Goal: Information Seeking & Learning: Learn about a topic

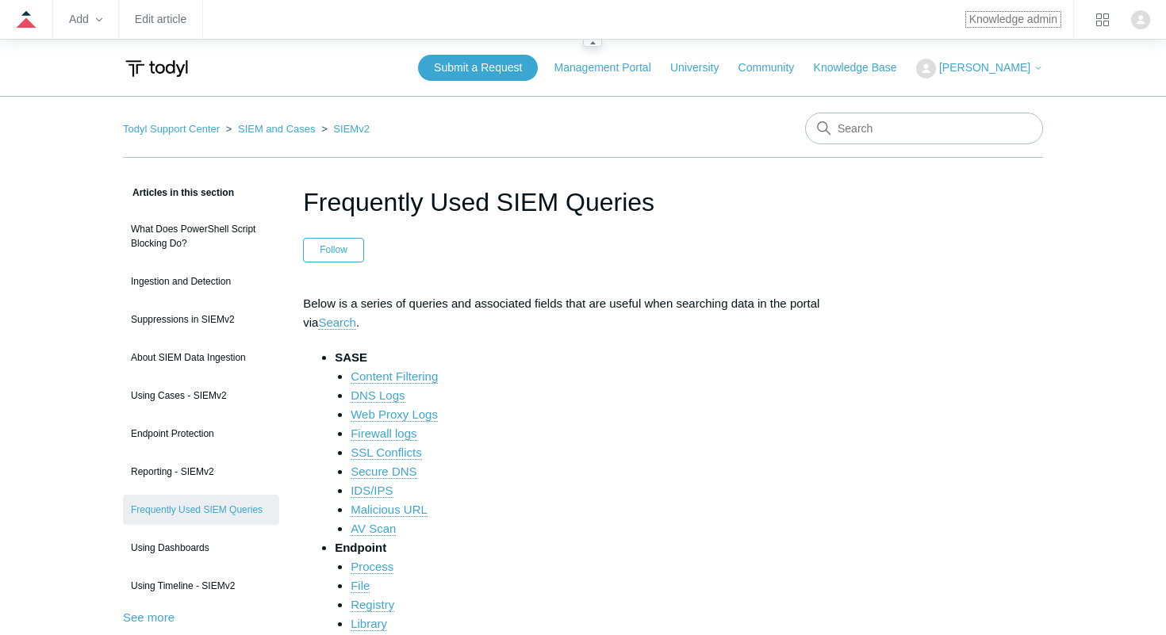
click at [1043, 17] on link "Knowledge admin" at bounding box center [1013, 19] width 88 height 9
click at [245, 126] on link "SIEM and Cases" at bounding box center [277, 129] width 78 height 12
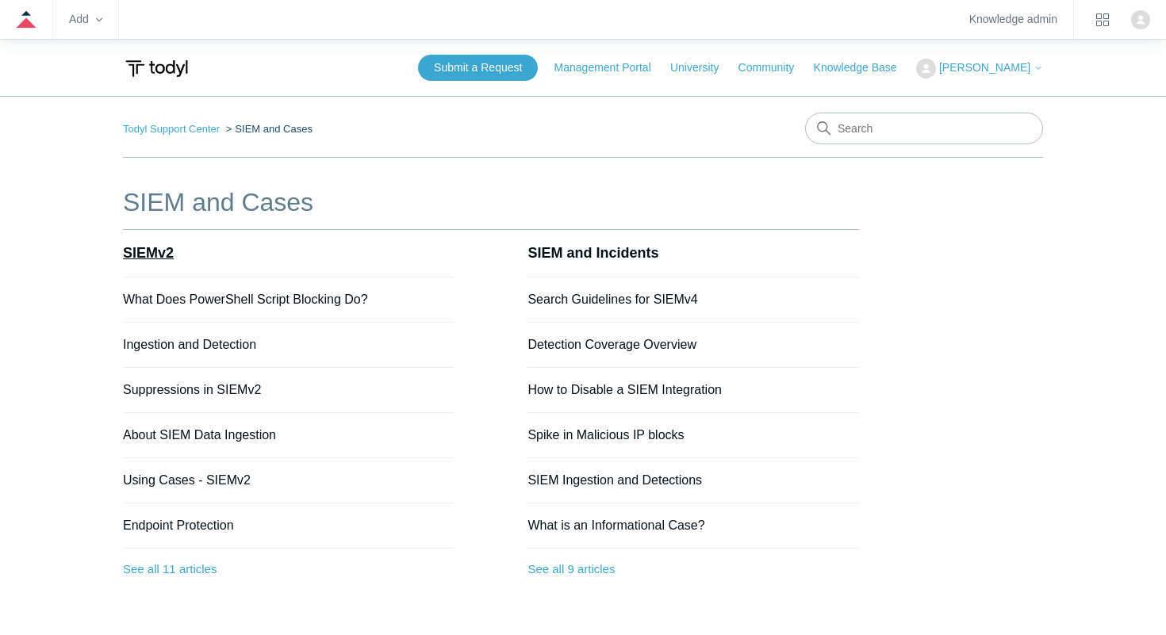
click at [154, 253] on link "SIEMv2" at bounding box center [148, 253] width 51 height 16
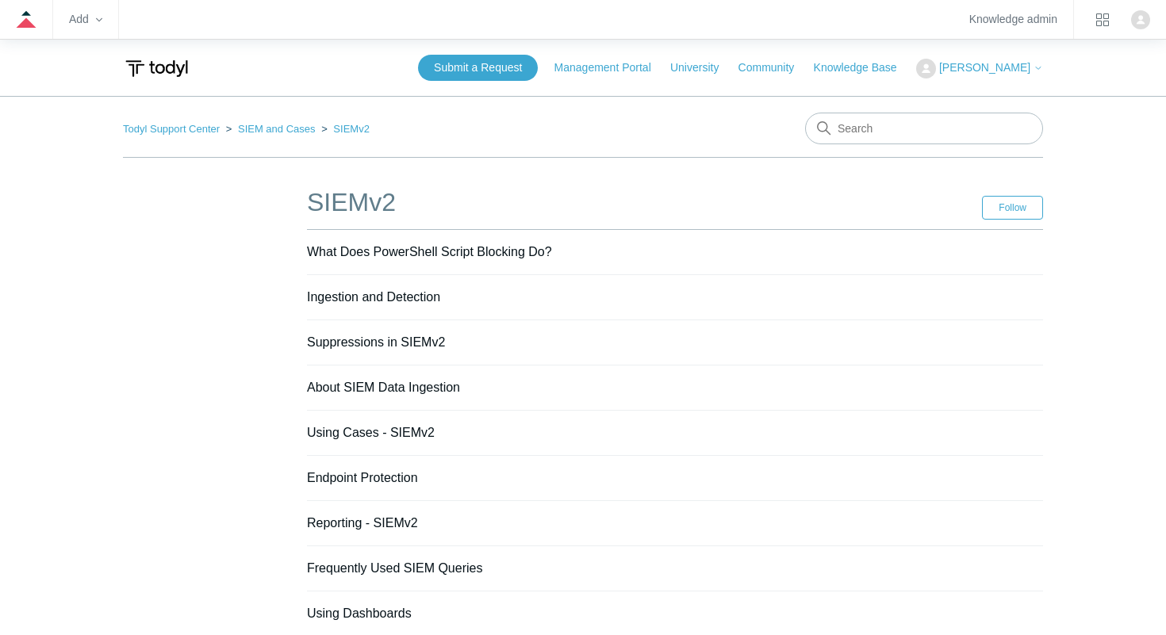
click at [350, 206] on h1 "SIEMv2" at bounding box center [644, 202] width 675 height 38
click at [261, 126] on link "SIEM and Cases" at bounding box center [277, 129] width 78 height 12
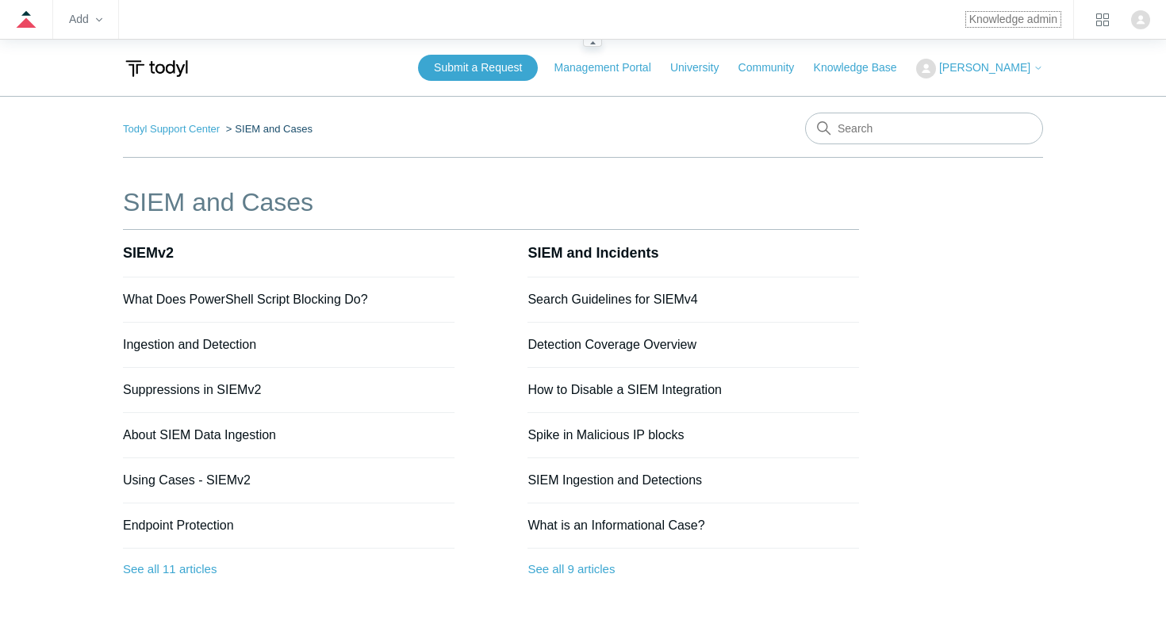
click at [1027, 24] on link "Knowledge admin" at bounding box center [1013, 19] width 88 height 9
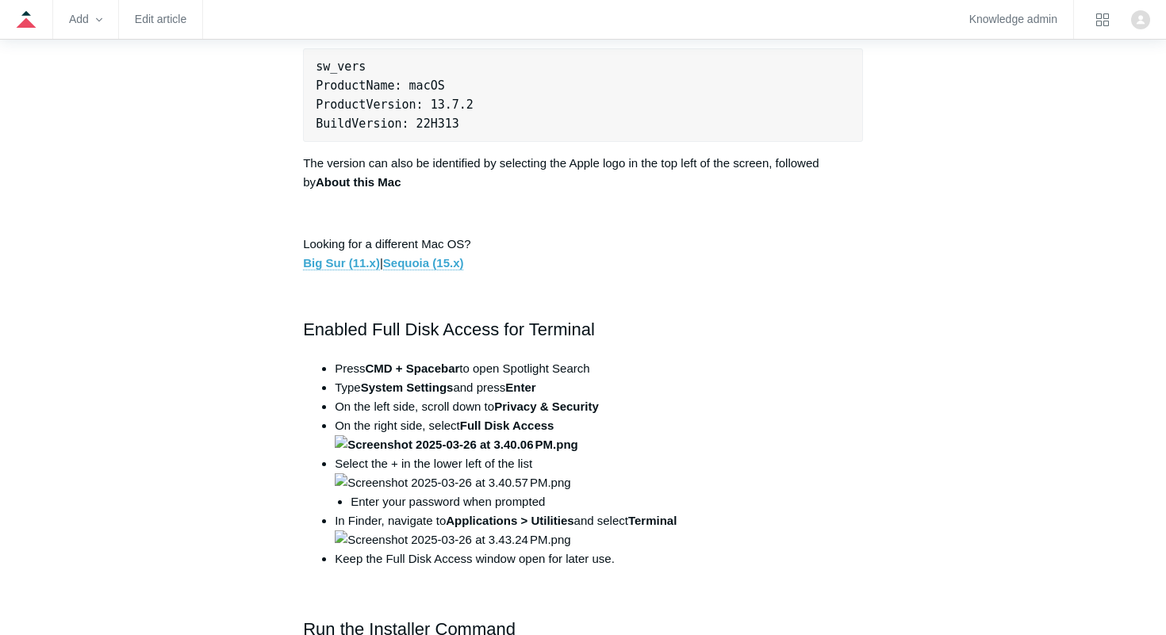
scroll to position [781, 0]
click at [428, 261] on link "Sequoia (15.x)" at bounding box center [423, 262] width 81 height 14
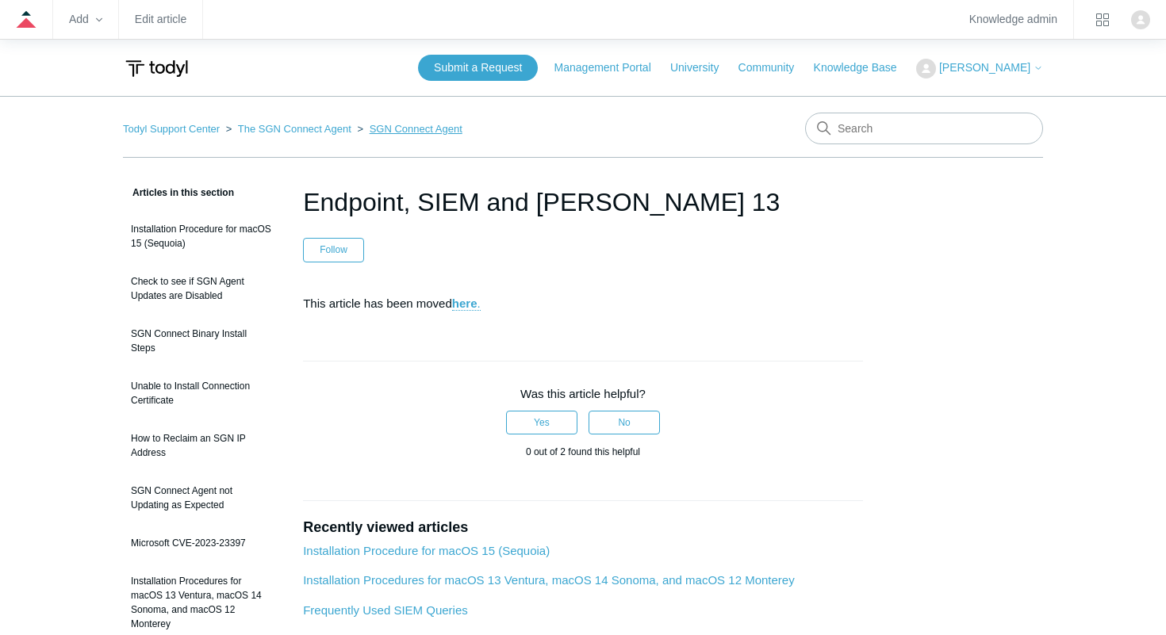
click at [384, 131] on link "SGN Connect Agent" at bounding box center [416, 129] width 93 height 12
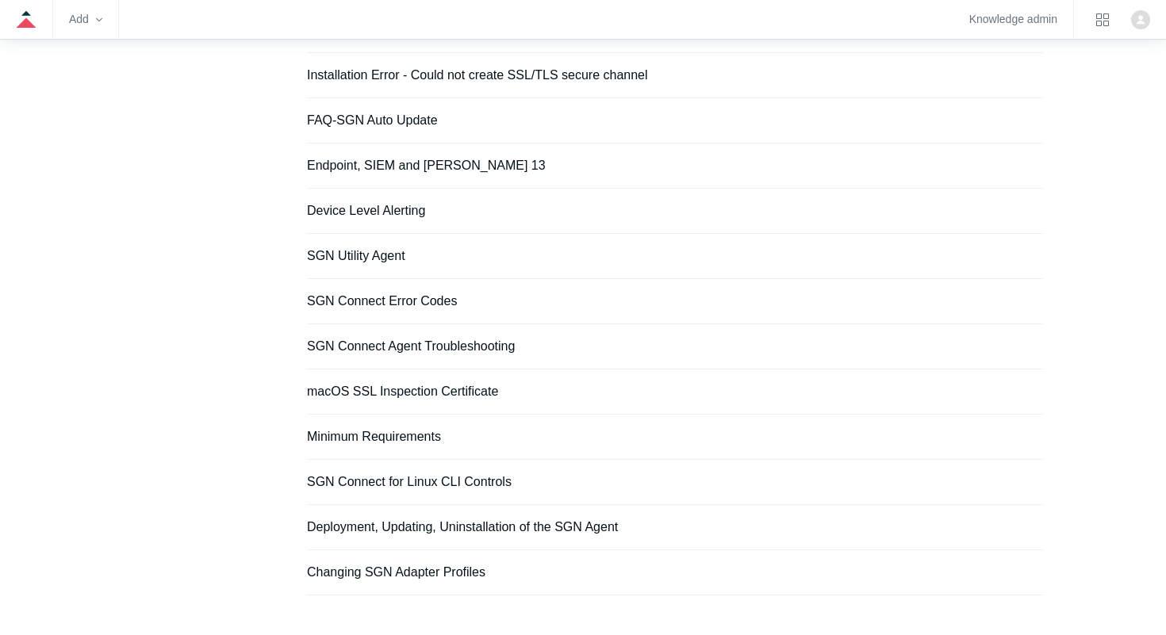
scroll to position [511, 0]
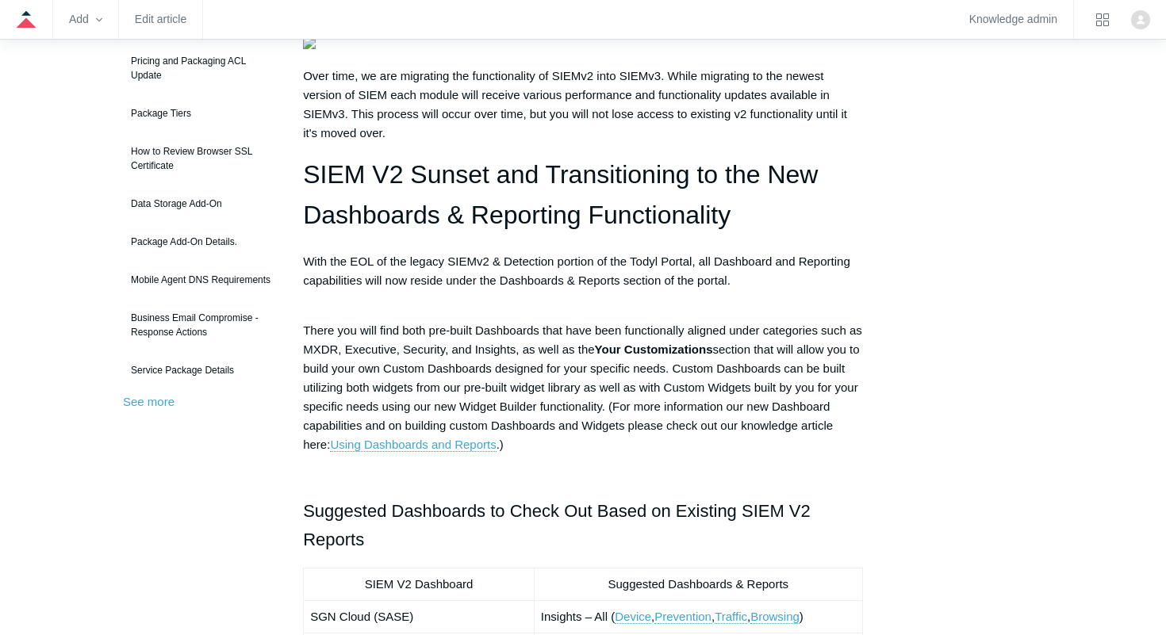
scroll to position [236, 0]
